Goal: Obtain resource: Obtain resource

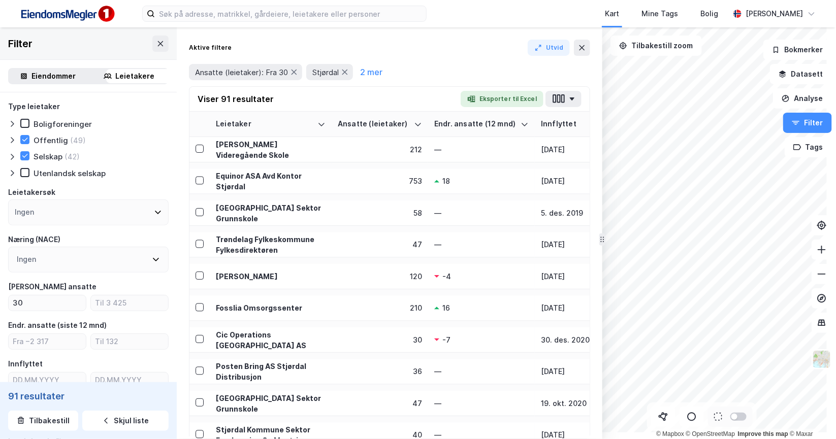
scroll to position [63, 0]
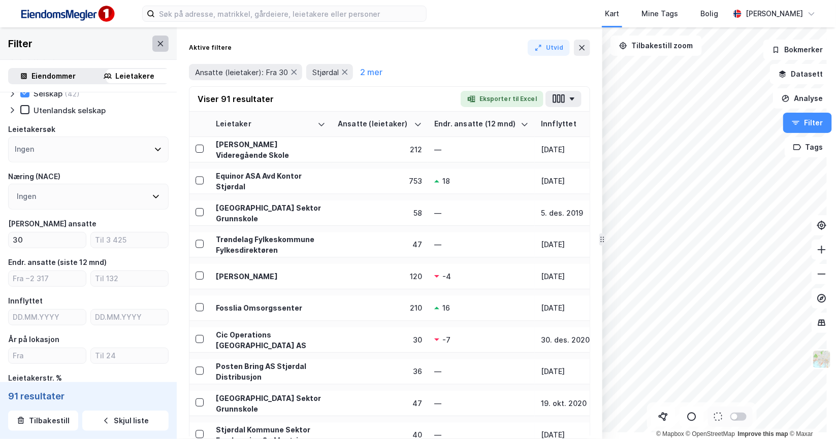
click at [165, 48] on icon at bounding box center [160, 44] width 8 height 8
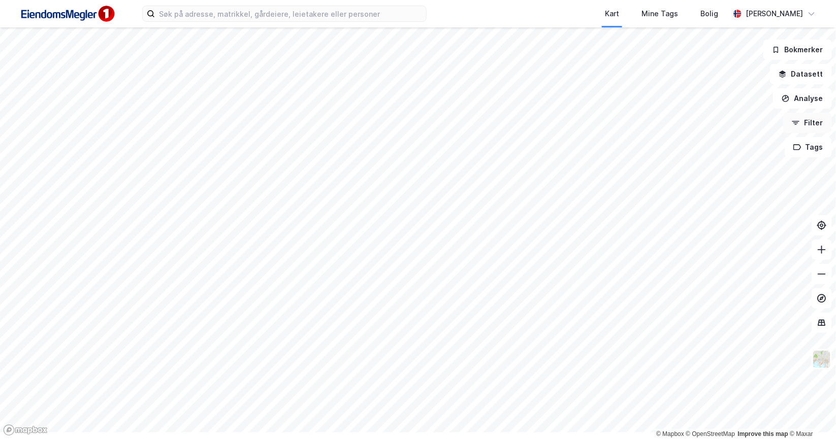
click at [800, 133] on button "Filter" at bounding box center [807, 123] width 49 height 20
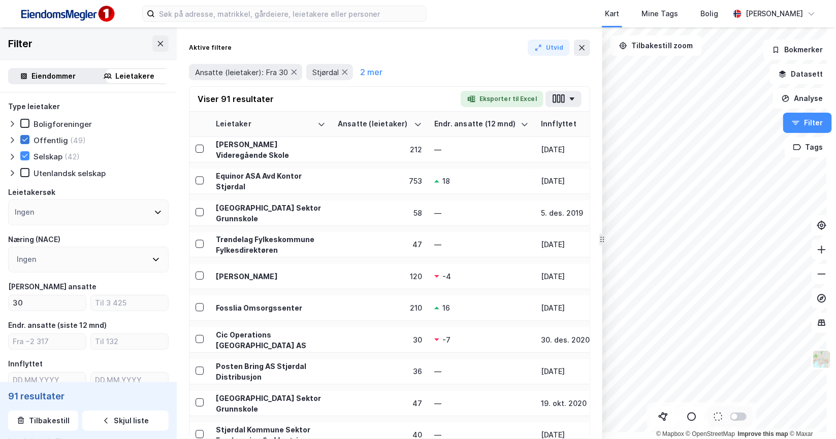
click at [28, 143] on icon at bounding box center [24, 139] width 7 height 7
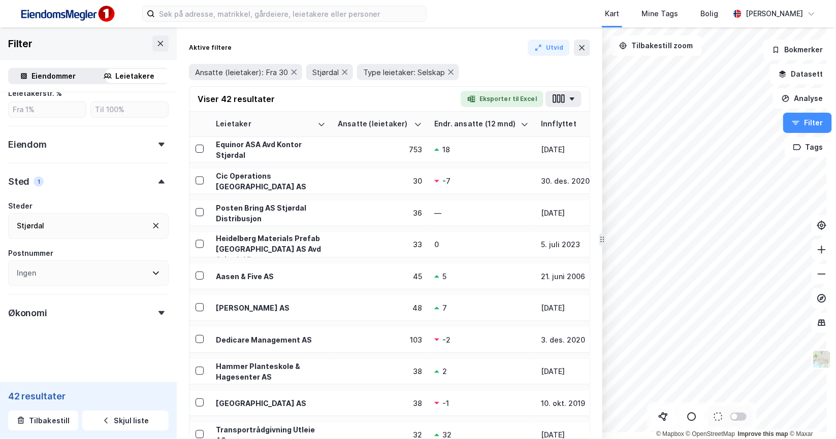
scroll to position [379, 0]
click at [38, 188] on div "Sted 1" at bounding box center [26, 182] width 36 height 12
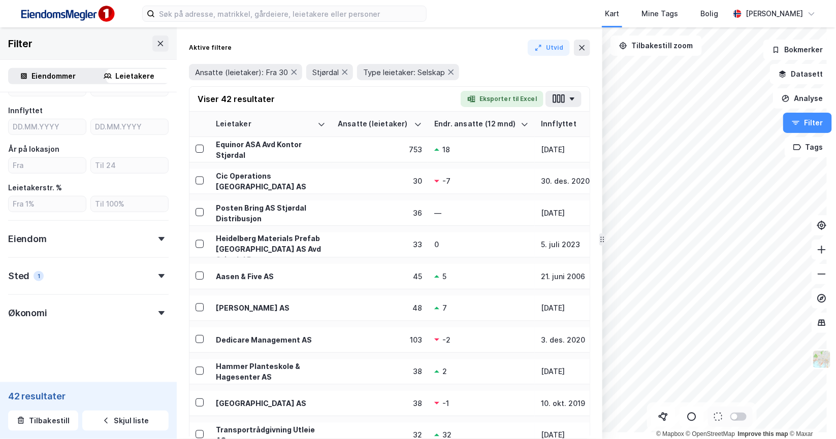
drag, startPoint x: 35, startPoint y: 278, endPoint x: 72, endPoint y: 279, distance: 37.1
click at [29, 278] on div "Sted" at bounding box center [18, 276] width 21 height 12
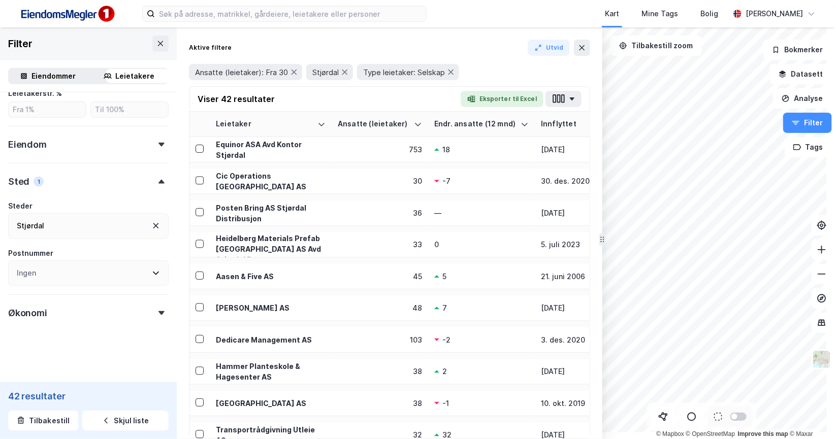
click at [165, 184] on icon at bounding box center [161, 182] width 6 height 4
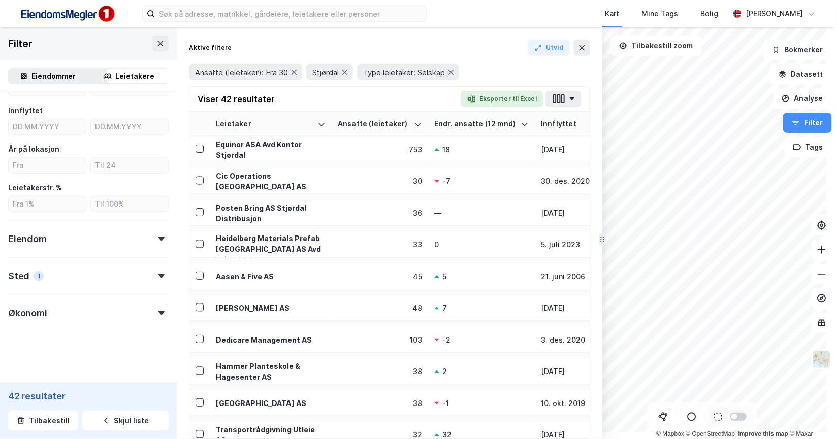
click at [165, 278] on icon at bounding box center [161, 276] width 6 height 4
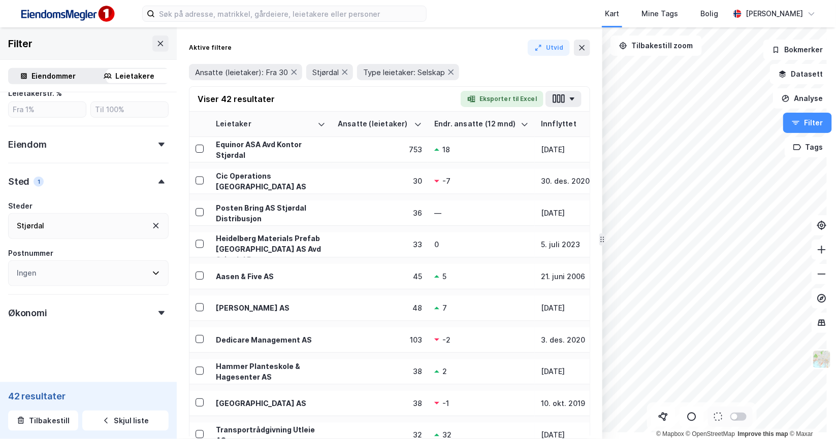
scroll to position [506, 0]
click at [160, 222] on icon at bounding box center [156, 226] width 8 height 8
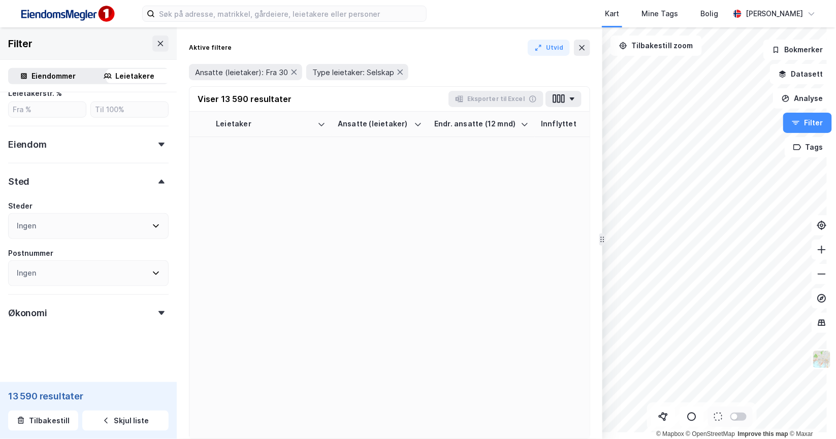
scroll to position [506, 0]
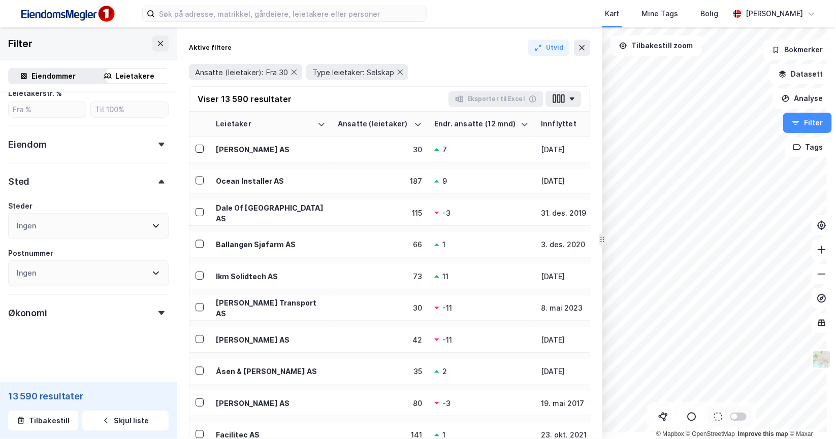
click at [82, 213] on div "Ingen" at bounding box center [88, 226] width 160 height 26
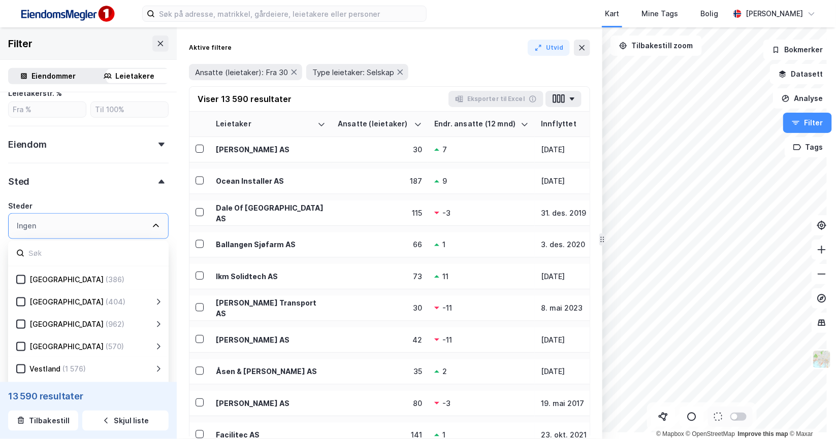
scroll to position [530, 0]
click at [24, 323] on icon at bounding box center [21, 325] width 6 height 4
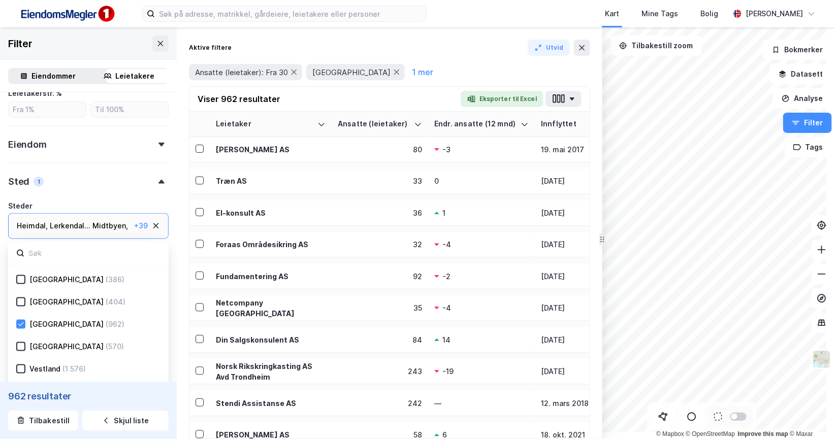
scroll to position [6, 0]
click at [185, 320] on icon at bounding box center [189, 324] width 8 height 8
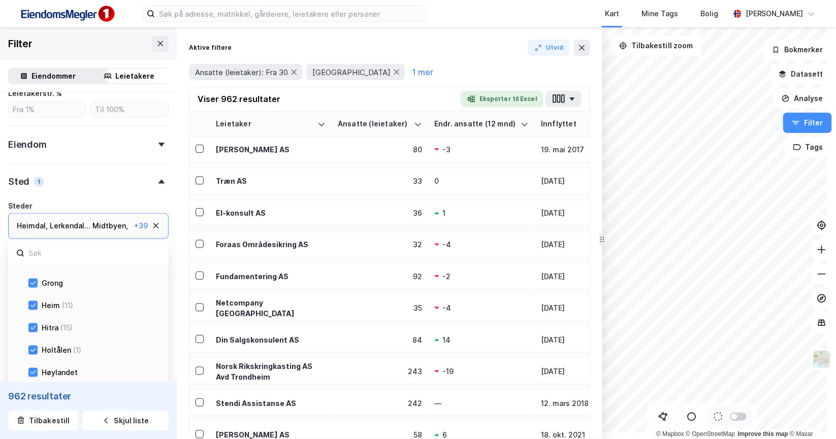
scroll to position [313, 0]
click at [37, 237] on icon at bounding box center [32, 233] width 7 height 7
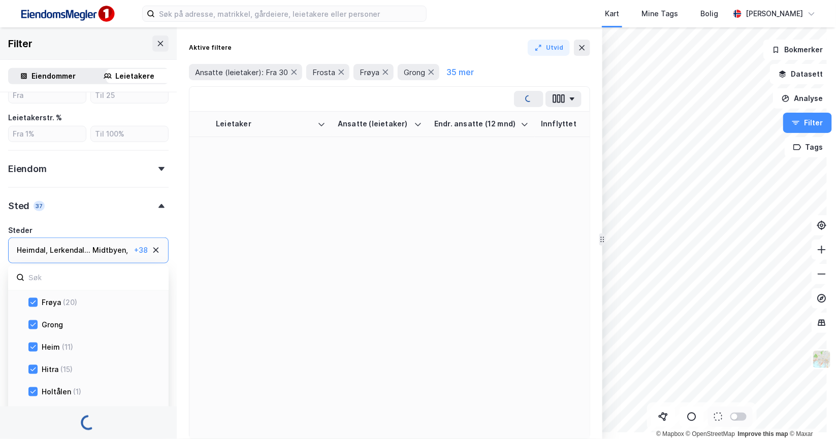
click at [38, 285] on div at bounding box center [32, 280] width 9 height 9
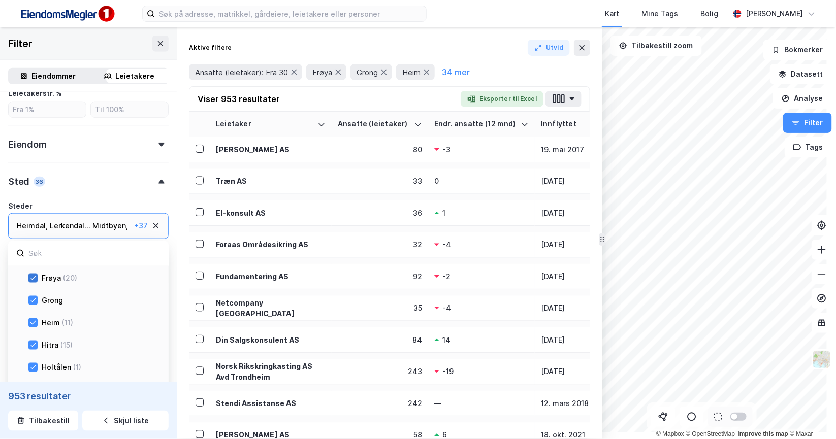
click at [37, 282] on icon at bounding box center [32, 278] width 7 height 7
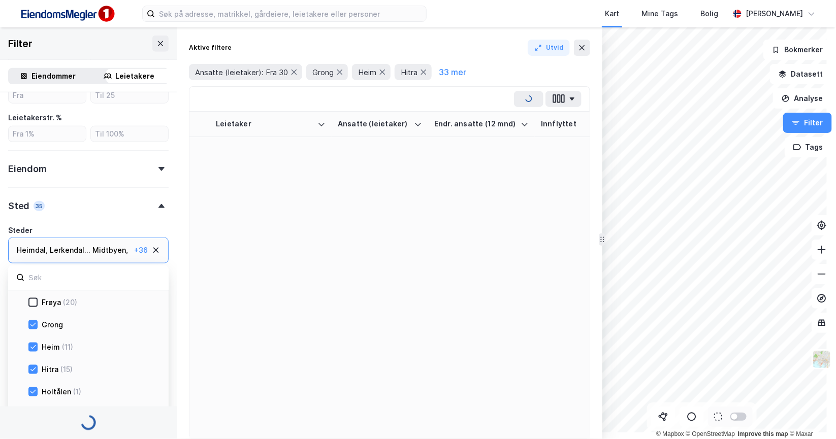
click at [37, 329] on icon at bounding box center [32, 324] width 7 height 7
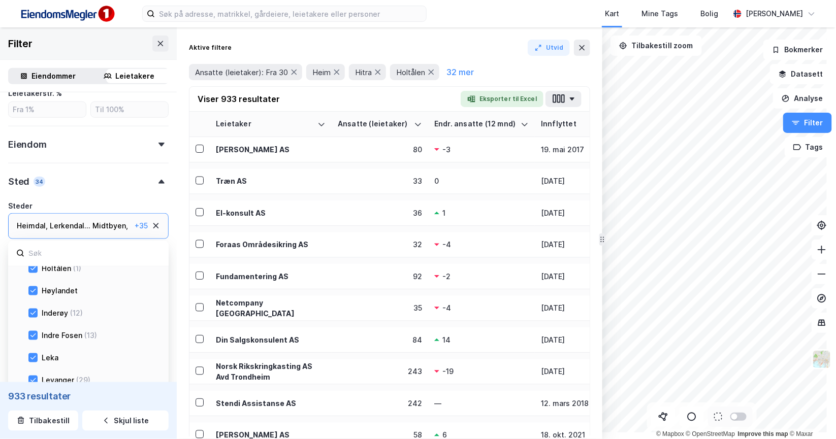
scroll to position [440, 0]
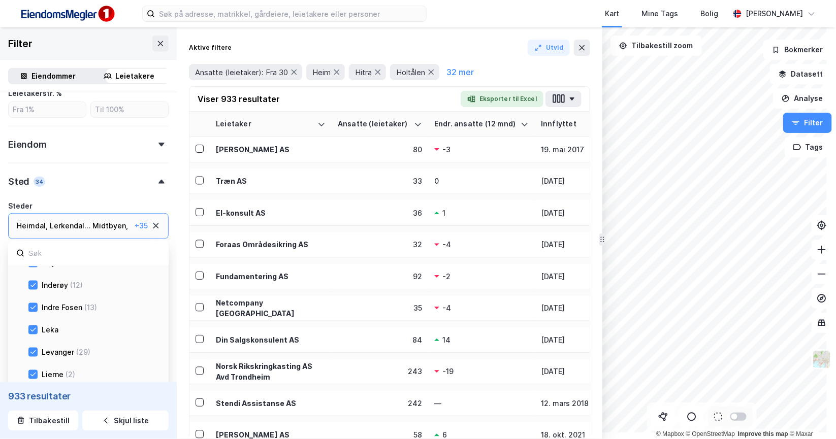
click at [33, 206] on div "Heim (11)" at bounding box center [103, 195] width 191 height 22
drag, startPoint x: 38, startPoint y: 250, endPoint x: 40, endPoint y: 273, distance: 22.9
click at [37, 200] on icon at bounding box center [32, 195] width 7 height 7
click at [36, 242] on icon at bounding box center [33, 241] width 6 height 4
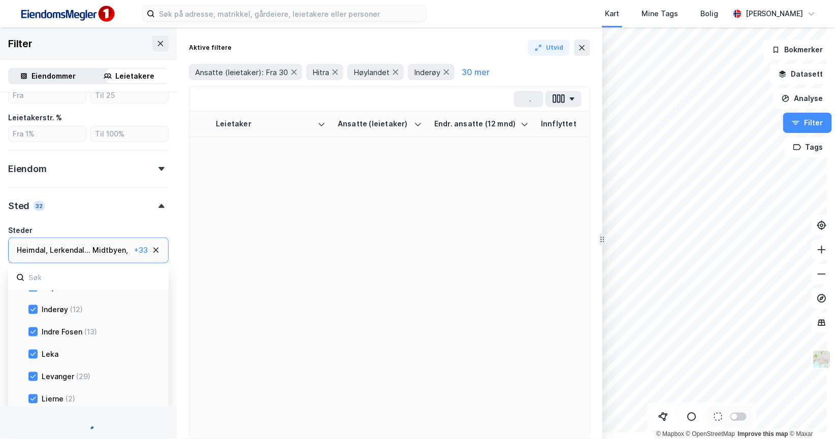
scroll to position [530, 0]
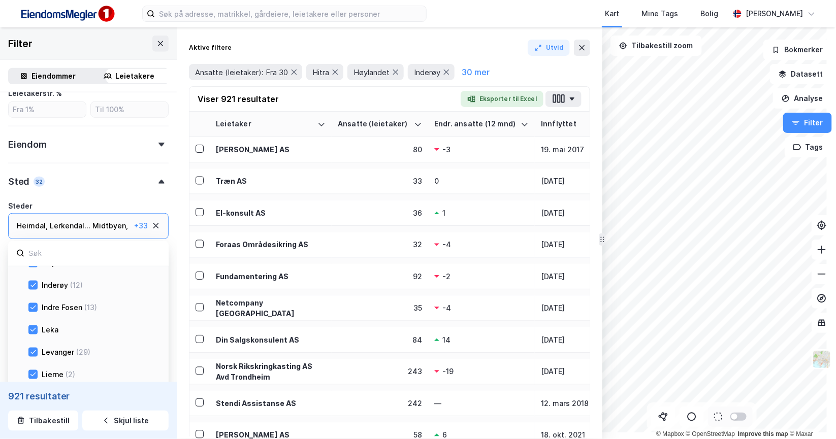
click at [37, 222] on icon at bounding box center [32, 218] width 7 height 7
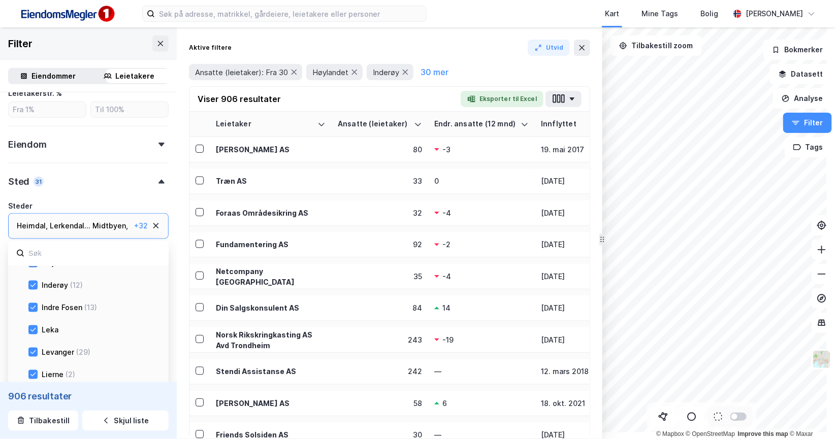
click at [37, 267] on icon at bounding box center [32, 263] width 7 height 7
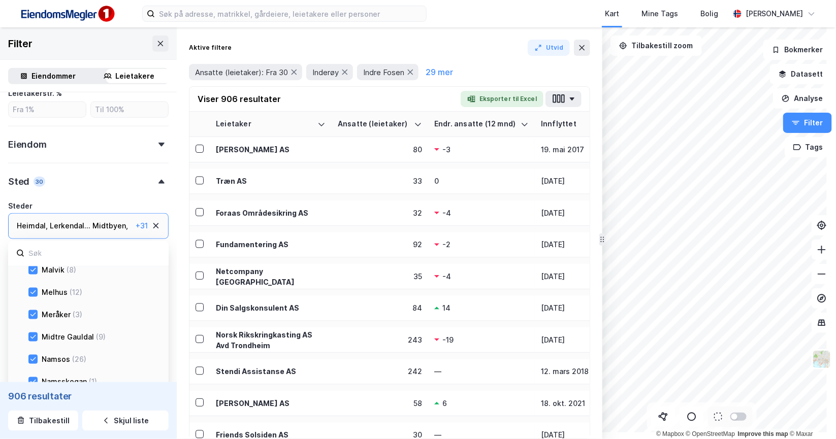
click at [37, 162] on icon at bounding box center [32, 158] width 7 height 7
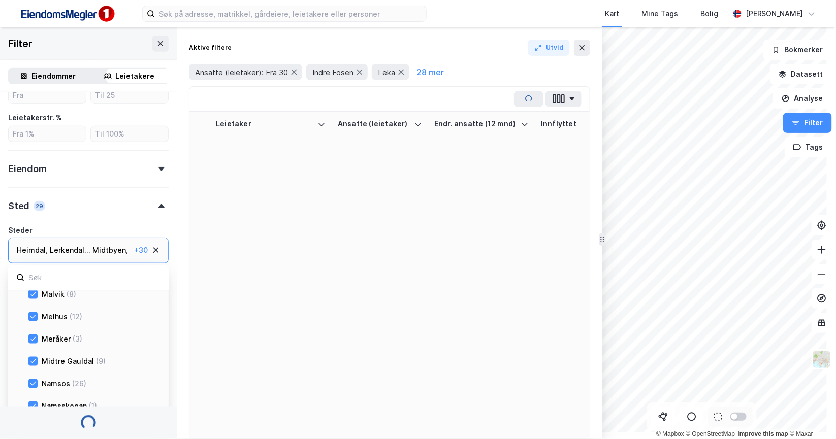
scroll to position [530, 0]
drag, startPoint x: 39, startPoint y: 261, endPoint x: 40, endPoint y: 268, distance: 6.7
click at [39, 264] on div "Flatanger (6) Frosta (3) Frøya (20) [GEOGRAPHIC_DATA] (11) [GEOGRAPHIC_DATA] (1…" at bounding box center [88, 416] width 160 height 849
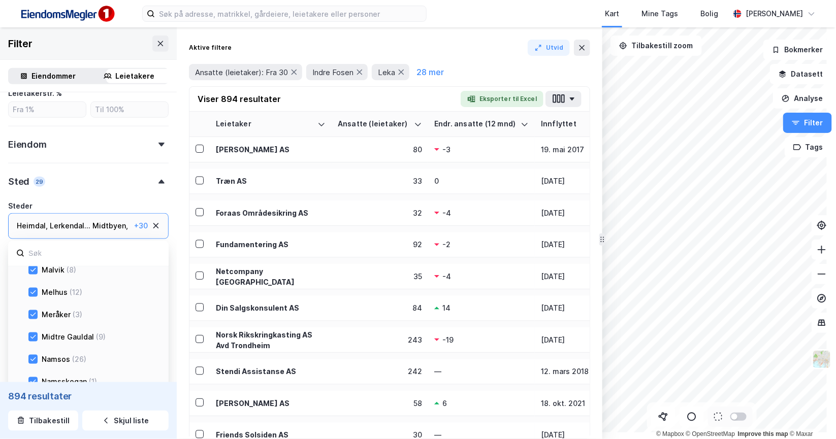
click at [36, 182] on icon at bounding box center [33, 181] width 6 height 4
click at [42, 291] on div "Flatanger (6) Frosta (3) Frøya (20) [GEOGRAPHIC_DATA] (11) [GEOGRAPHIC_DATA] (1…" at bounding box center [88, 391] width 160 height 849
click at [37, 229] on icon at bounding box center [32, 225] width 7 height 7
click at [42, 290] on div "Flatanger (6) Frosta (3) Frøya (20) [GEOGRAPHIC_DATA] (11) [GEOGRAPHIC_DATA] (1…" at bounding box center [88, 391] width 160 height 849
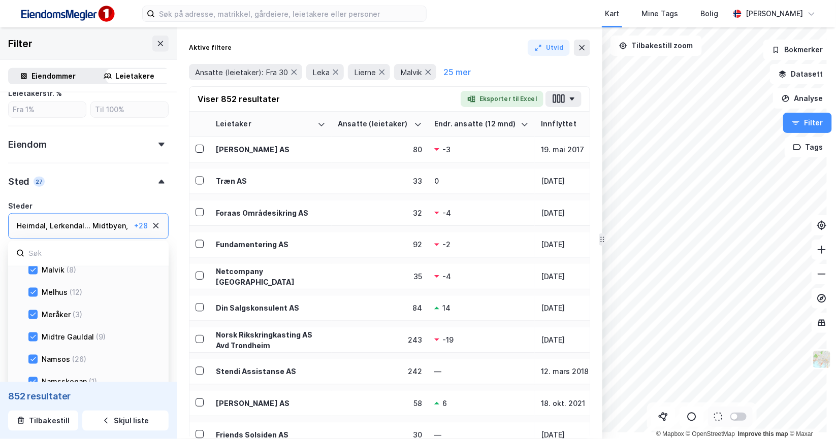
scroll to position [631, 0]
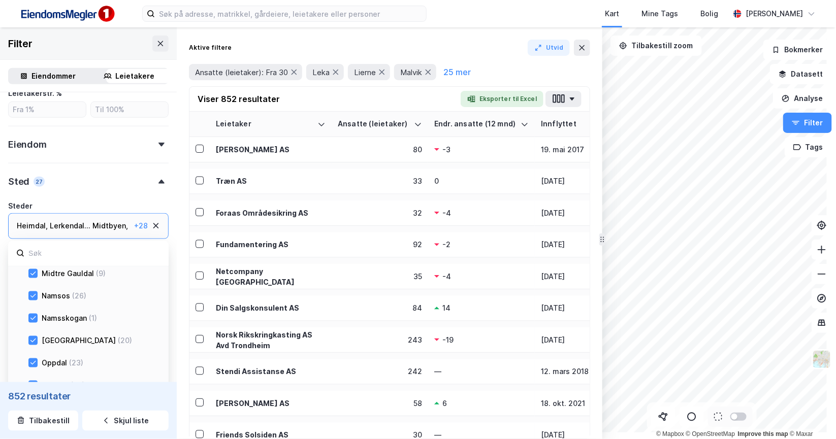
click at [37, 143] on icon at bounding box center [32, 139] width 7 height 7
click at [37, 188] on icon at bounding box center [32, 184] width 7 height 7
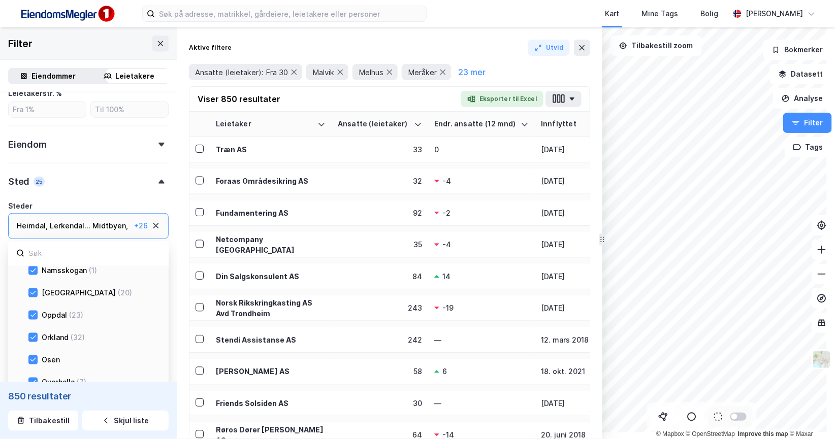
scroll to position [694, 0]
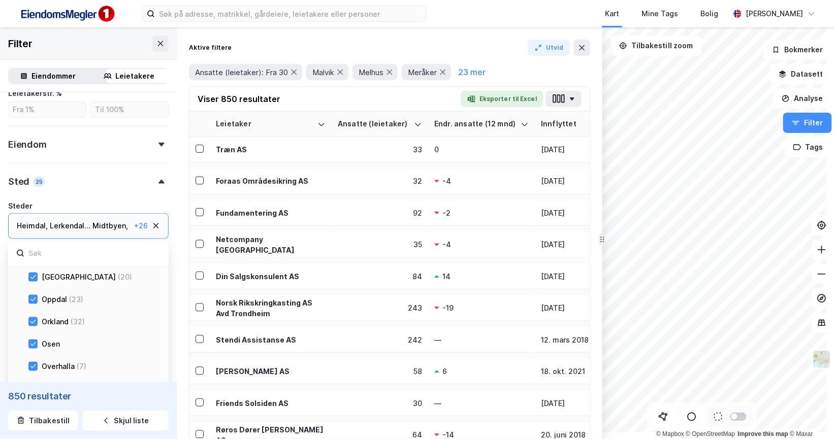
click at [37, 147] on icon at bounding box center [32, 143] width 7 height 7
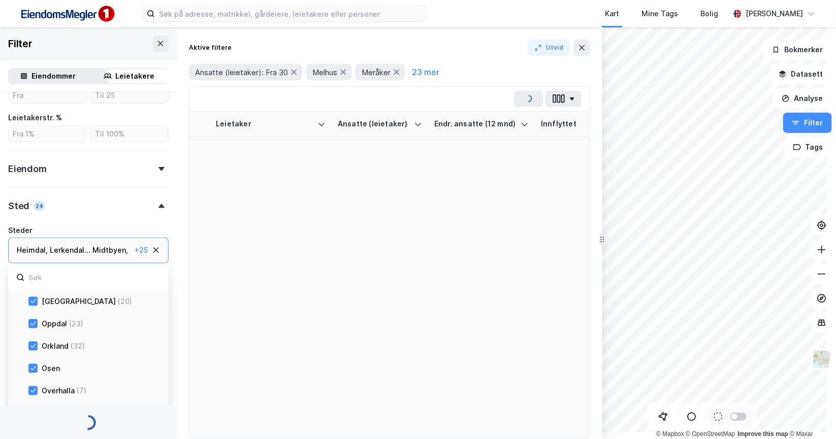
drag, startPoint x: 41, startPoint y: 275, endPoint x: 37, endPoint y: 297, distance: 22.2
click at [41, 275] on div "Flatanger (6) Frosta (3) Frøya (20) [GEOGRAPHIC_DATA] (11) [GEOGRAPHIC_DATA] (1…" at bounding box center [88, 289] width 160 height 849
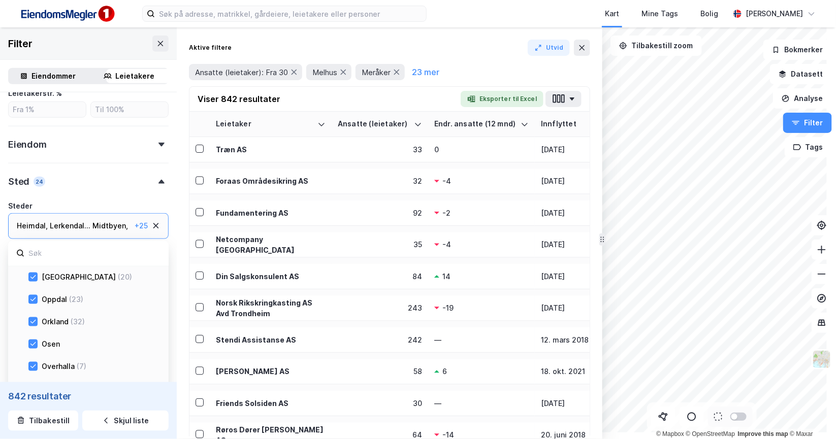
scroll to position [530, 0]
drag, startPoint x: 42, startPoint y: 280, endPoint x: 41, endPoint y: 296, distance: 15.8
click at [37, 169] on icon at bounding box center [32, 165] width 7 height 7
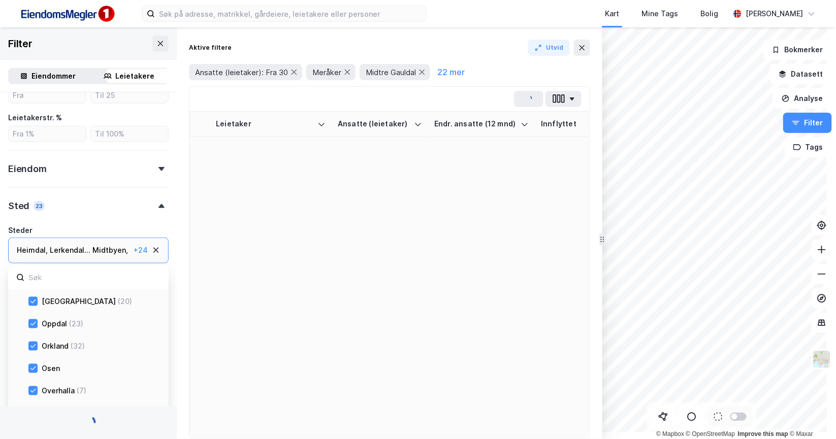
drag, startPoint x: 41, startPoint y: 300, endPoint x: 41, endPoint y: 321, distance: 20.8
click at [41, 302] on div "Flatanger (6) Frosta (3) Frøya (20) [GEOGRAPHIC_DATA] (11) [GEOGRAPHIC_DATA] (1…" at bounding box center [88, 289] width 160 height 849
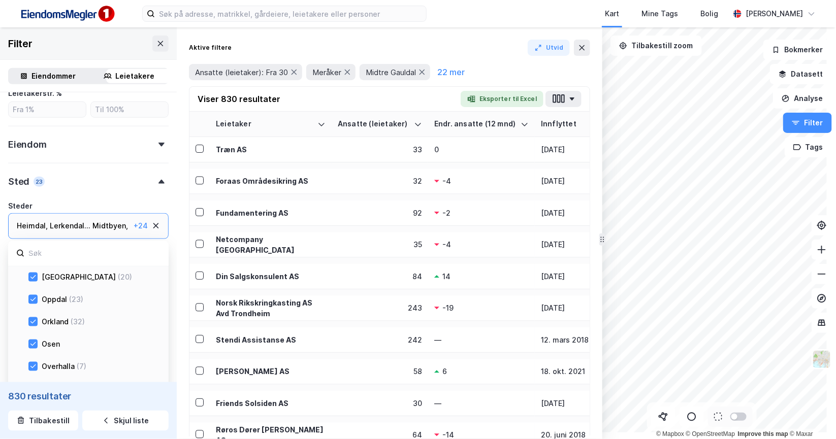
click at [37, 214] on icon at bounding box center [32, 210] width 7 height 7
click at [40, 304] on div "Flatanger (6) Frosta (3) Frøya (20) [GEOGRAPHIC_DATA] (11) [GEOGRAPHIC_DATA] (1…" at bounding box center [88, 265] width 160 height 849
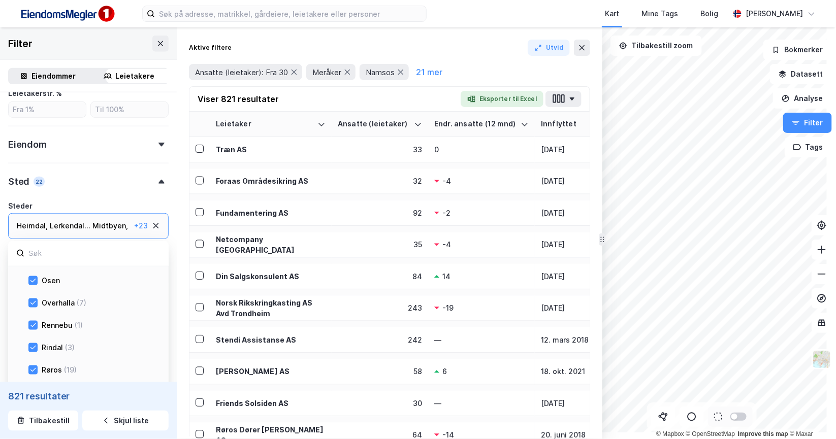
drag, startPoint x: 40, startPoint y: 238, endPoint x: 43, endPoint y: 255, distance: 17.5
click at [37, 128] on icon at bounding box center [32, 124] width 7 height 7
click at [37, 173] on icon at bounding box center [32, 169] width 7 height 7
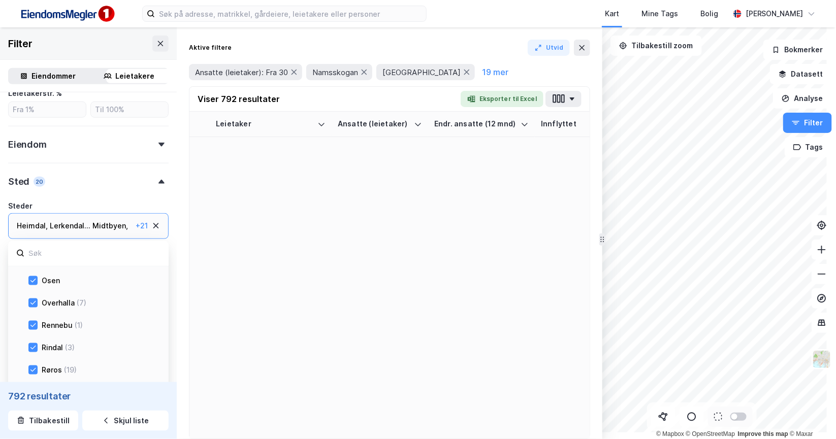
click at [37, 195] on icon at bounding box center [32, 191] width 7 height 7
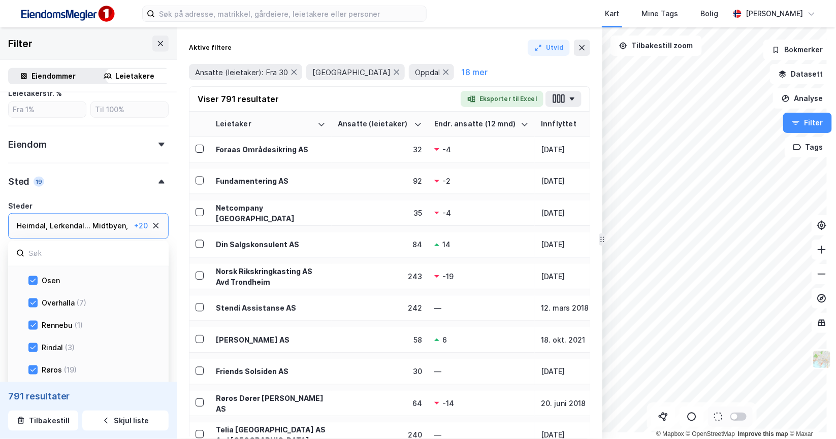
click at [36, 215] on icon at bounding box center [33, 214] width 6 height 4
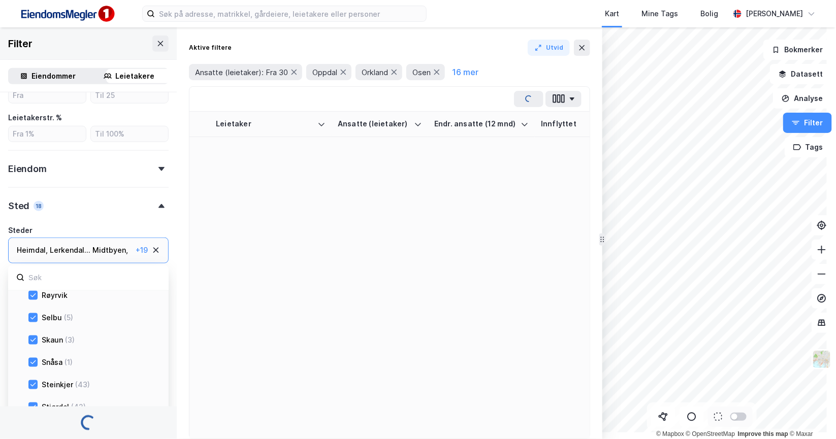
scroll to position [885, 0]
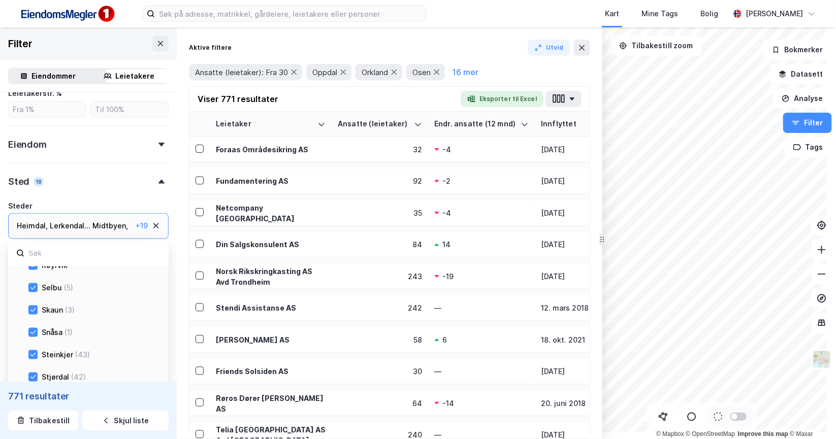
click at [37, 113] on icon at bounding box center [32, 109] width 7 height 7
click at [37, 135] on icon at bounding box center [32, 131] width 7 height 7
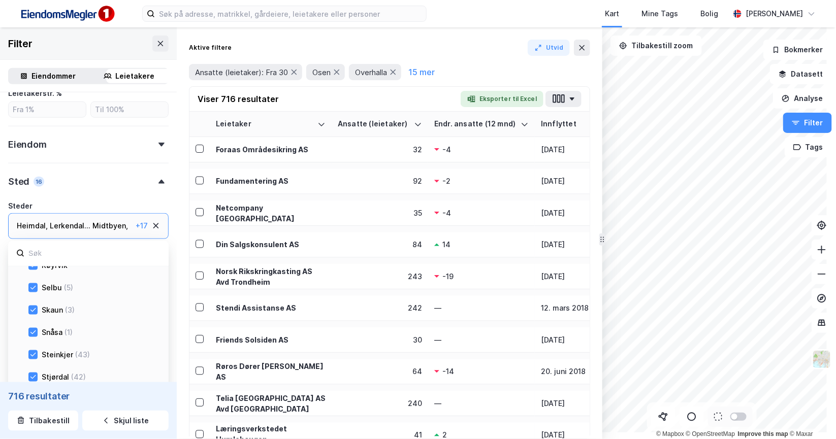
click at [37, 157] on icon at bounding box center [32, 153] width 7 height 7
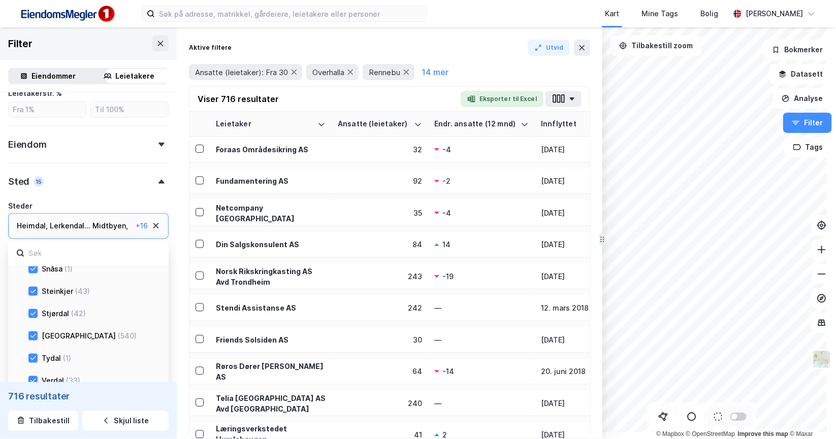
drag, startPoint x: 43, startPoint y: 302, endPoint x: 40, endPoint y: 314, distance: 12.6
click at [37, 116] on icon at bounding box center [32, 112] width 7 height 7
click at [37, 139] on icon at bounding box center [32, 135] width 7 height 7
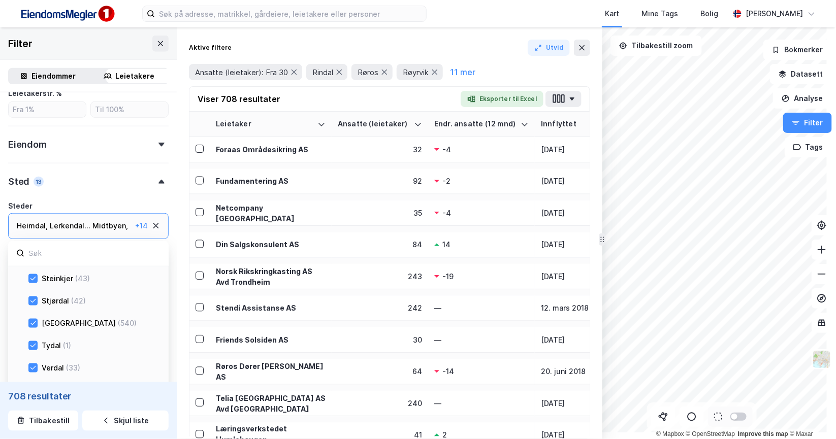
scroll to position [1012, 0]
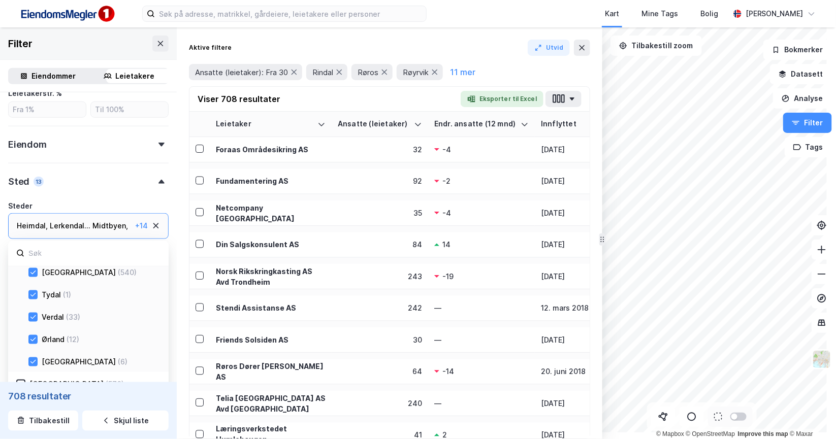
click at [37, 98] on icon at bounding box center [32, 93] width 7 height 7
click at [37, 120] on icon at bounding box center [32, 116] width 7 height 7
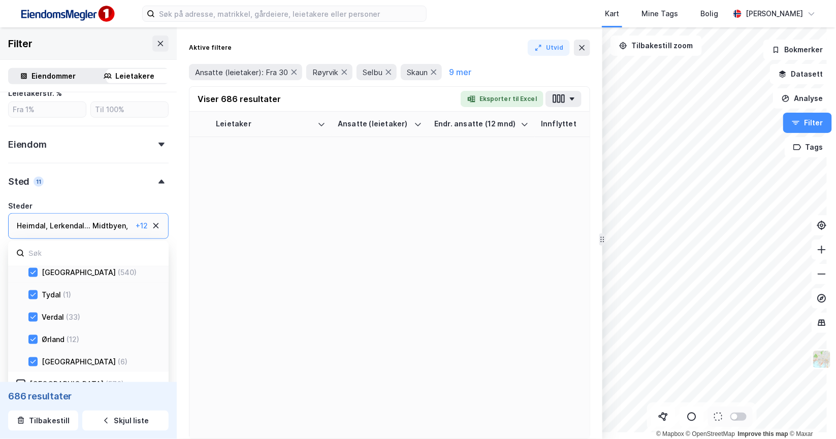
click at [46, 145] on div "Røyrvik" at bounding box center [115, 139] width 155 height 12
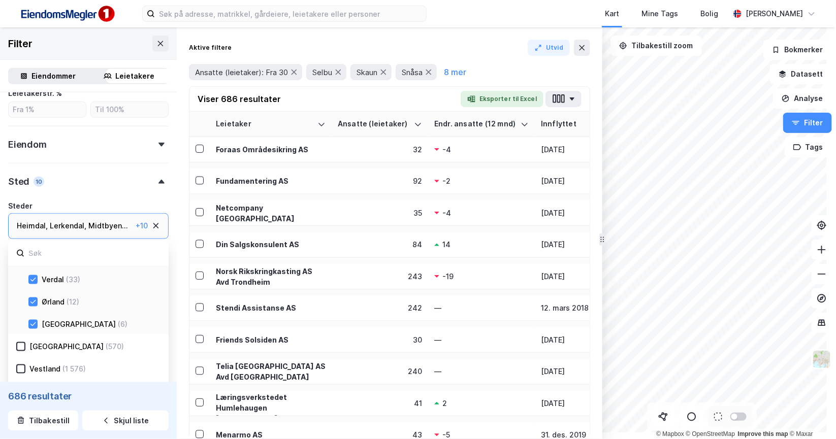
scroll to position [1139, 0]
click at [37, 149] on icon at bounding box center [32, 145] width 7 height 7
click at [36, 170] on icon at bounding box center [33, 168] width 6 height 4
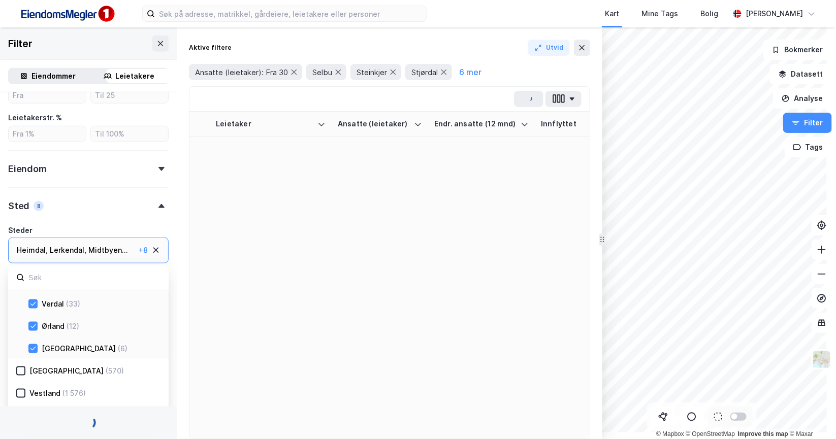
click at [37, 218] on icon at bounding box center [32, 214] width 7 height 7
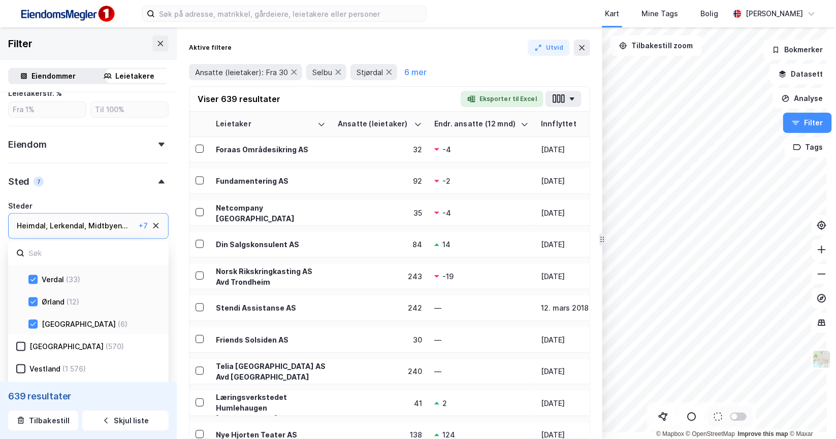
scroll to position [1202, 0]
click at [36, 214] on icon at bounding box center [33, 213] width 6 height 4
click at [37, 261] on icon at bounding box center [32, 257] width 7 height 7
drag, startPoint x: 42, startPoint y: 324, endPoint x: 42, endPoint y: 333, distance: 9.1
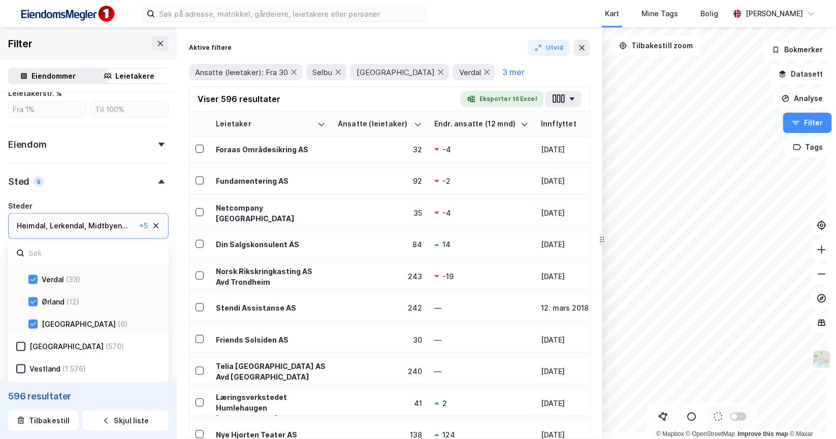
click at [37, 283] on icon at bounding box center [32, 279] width 7 height 7
drag, startPoint x: 43, startPoint y: 347, endPoint x: 77, endPoint y: 348, distance: 34.0
click at [37, 306] on icon at bounding box center [32, 302] width 7 height 7
click at [37, 321] on icon at bounding box center [32, 324] width 7 height 7
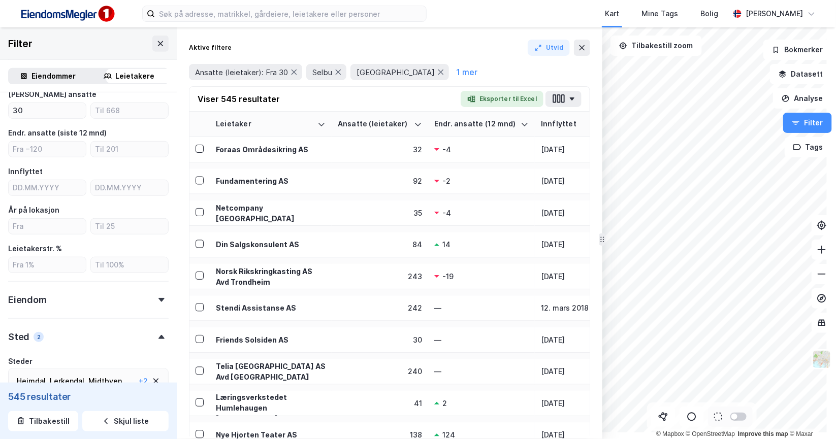
scroll to position [141, 0]
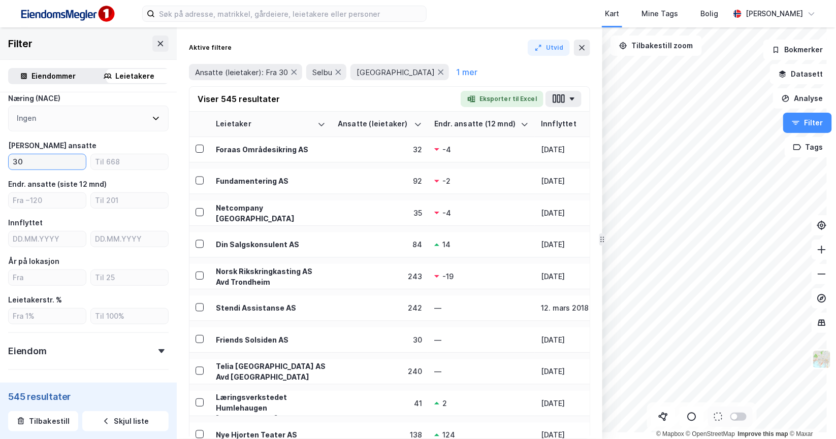
drag, startPoint x: 31, startPoint y: 232, endPoint x: 8, endPoint y: 232, distance: 23.4
click at [8, 232] on div "Type leietaker Boligforeninger (1) Offentlig (266) Selskap (545) Utenlandsk sel…" at bounding box center [88, 270] width 177 height 638
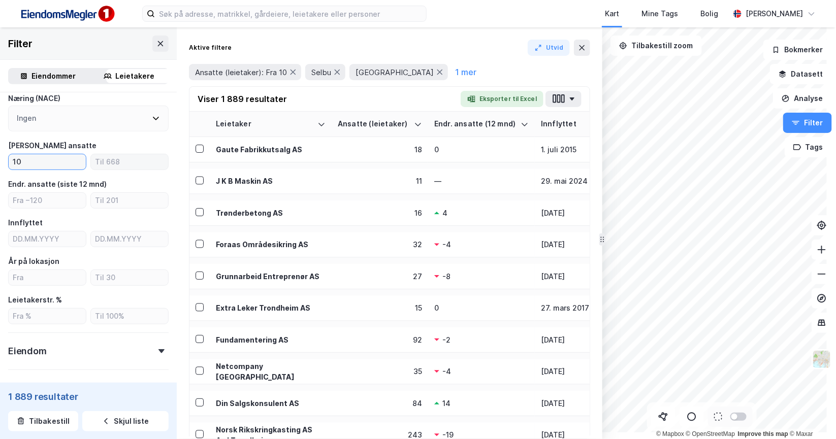
type input "10"
click at [132, 170] on input "number" at bounding box center [129, 161] width 77 height 15
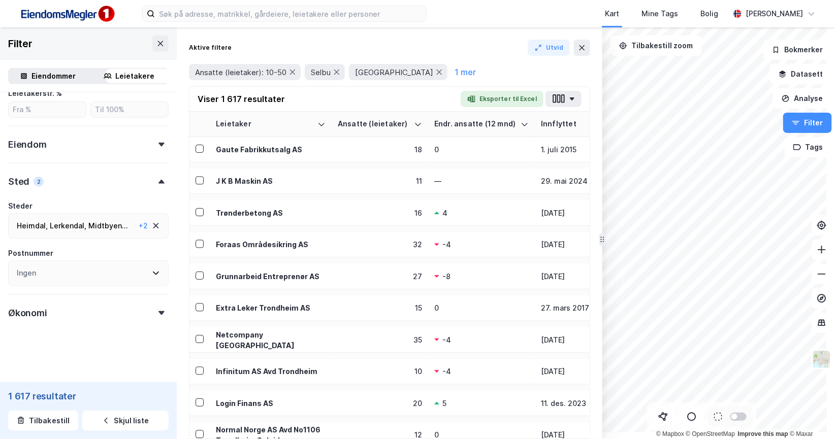
scroll to position [395, 0]
type input "50"
click at [169, 192] on div "Sted 2" at bounding box center [88, 177] width 160 height 29
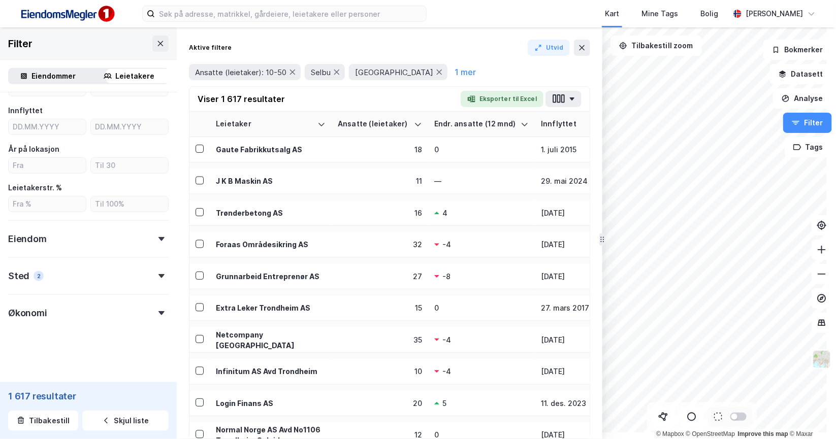
click at [165, 274] on icon at bounding box center [161, 276] width 6 height 4
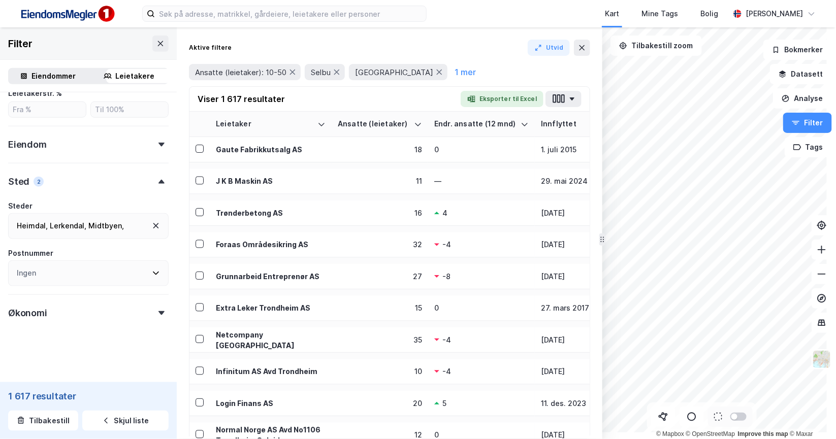
scroll to position [459, 0]
click at [112, 232] on div "Midtbyen ," at bounding box center [106, 226] width 36 height 12
click at [124, 232] on div "Midtbyen ..." at bounding box center [108, 226] width 40 height 12
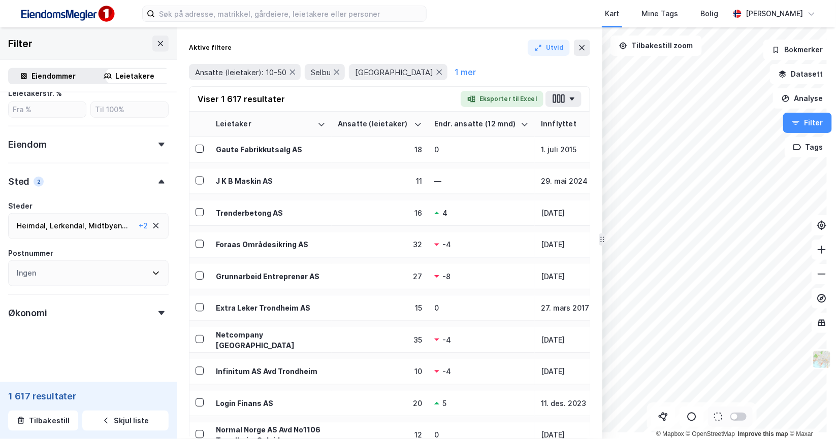
click at [48, 220] on div "Heimdal ," at bounding box center [32, 226] width 31 height 12
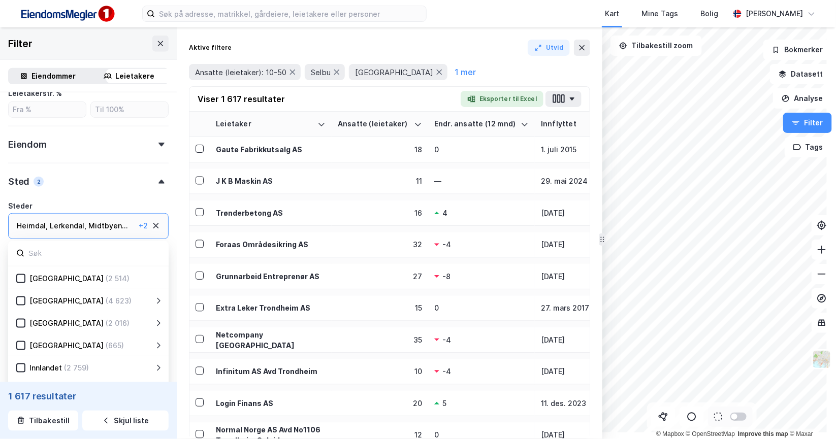
scroll to position [250, 0]
click at [186, 320] on icon at bounding box center [189, 324] width 8 height 8
click at [37, 127] on icon at bounding box center [32, 123] width 7 height 7
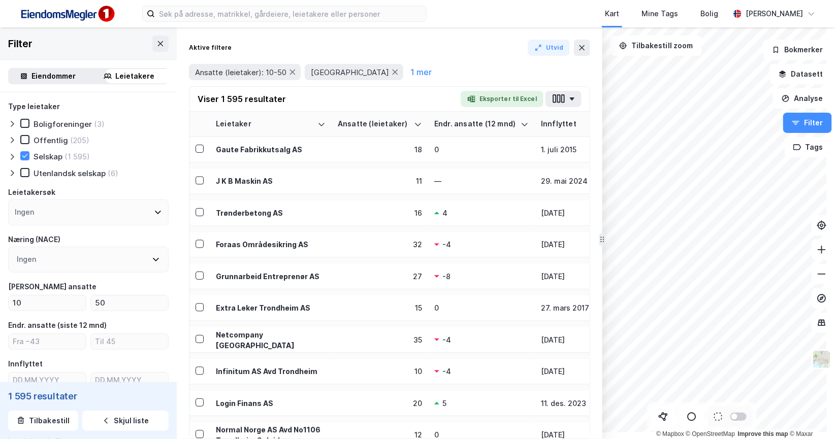
click at [160, 264] on icon at bounding box center [156, 259] width 8 height 8
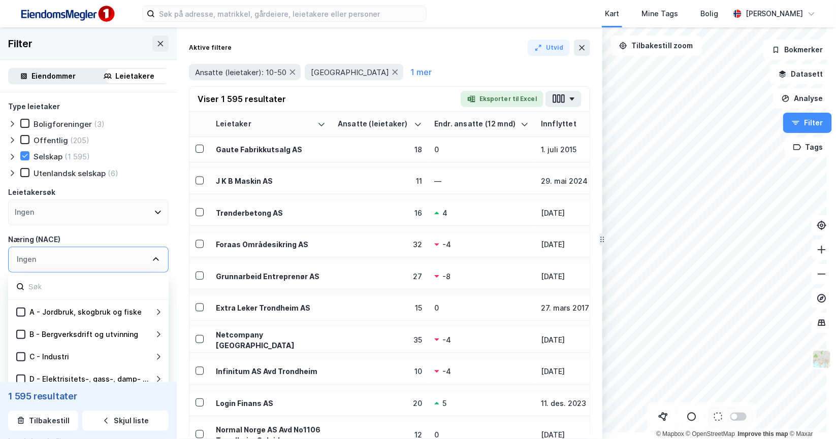
click at [75, 273] on div "Ingen" at bounding box center [88, 260] width 160 height 26
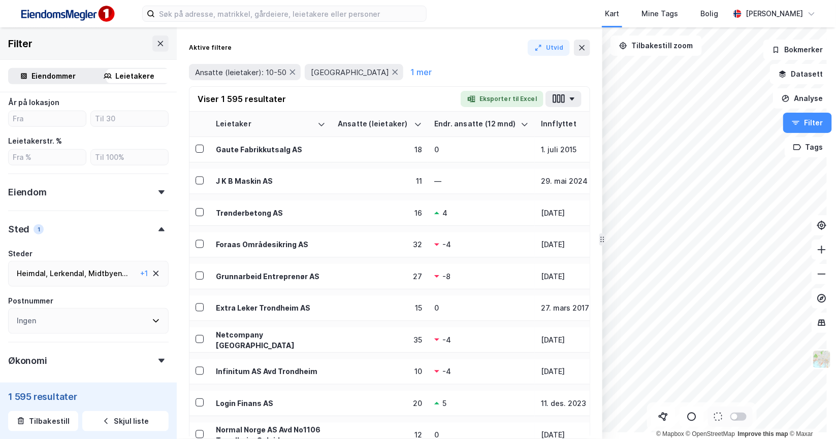
scroll to position [530, 0]
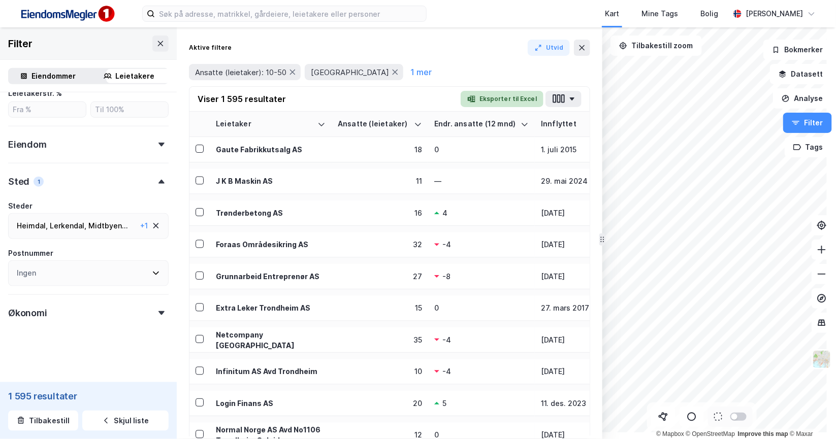
click at [543, 107] on button "Eksporter til Excel" at bounding box center [502, 99] width 83 height 16
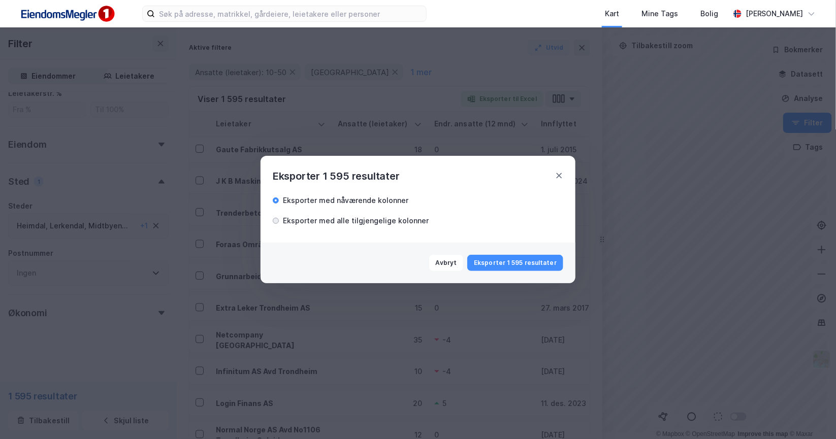
click at [273, 218] on div at bounding box center [276, 221] width 6 height 6
click at [515, 271] on button "Eksporter 1 595 resultater" at bounding box center [515, 263] width 96 height 16
